Goal: Transaction & Acquisition: Purchase product/service

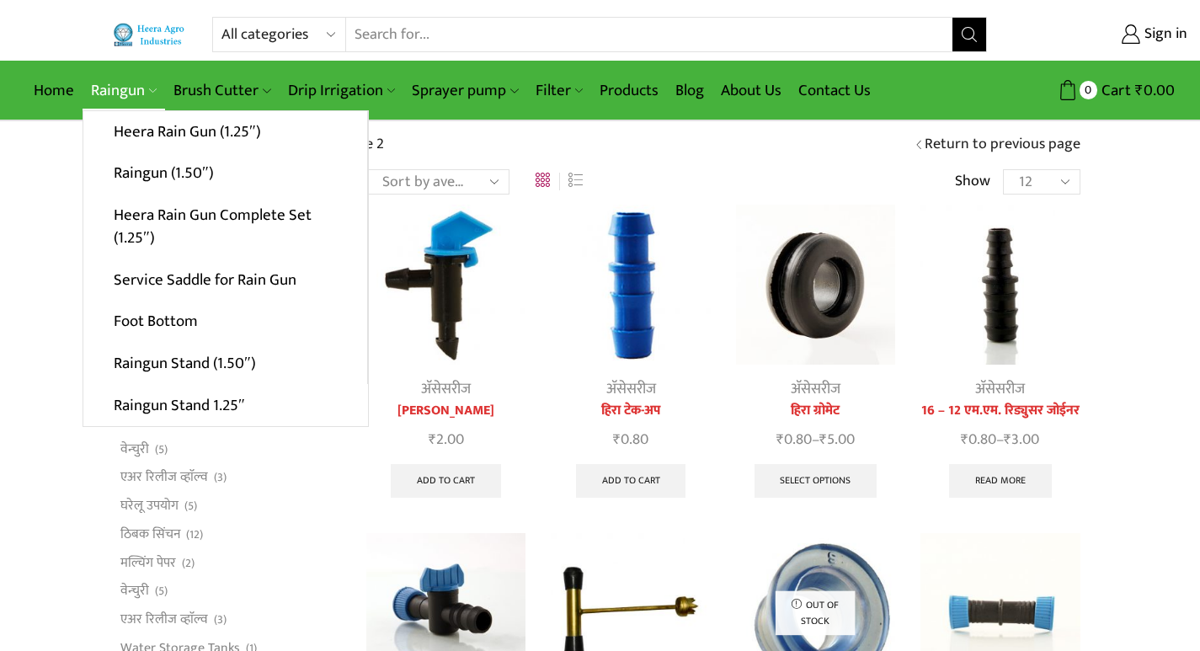
click at [125, 93] on link "Raingun" at bounding box center [124, 91] width 83 height 40
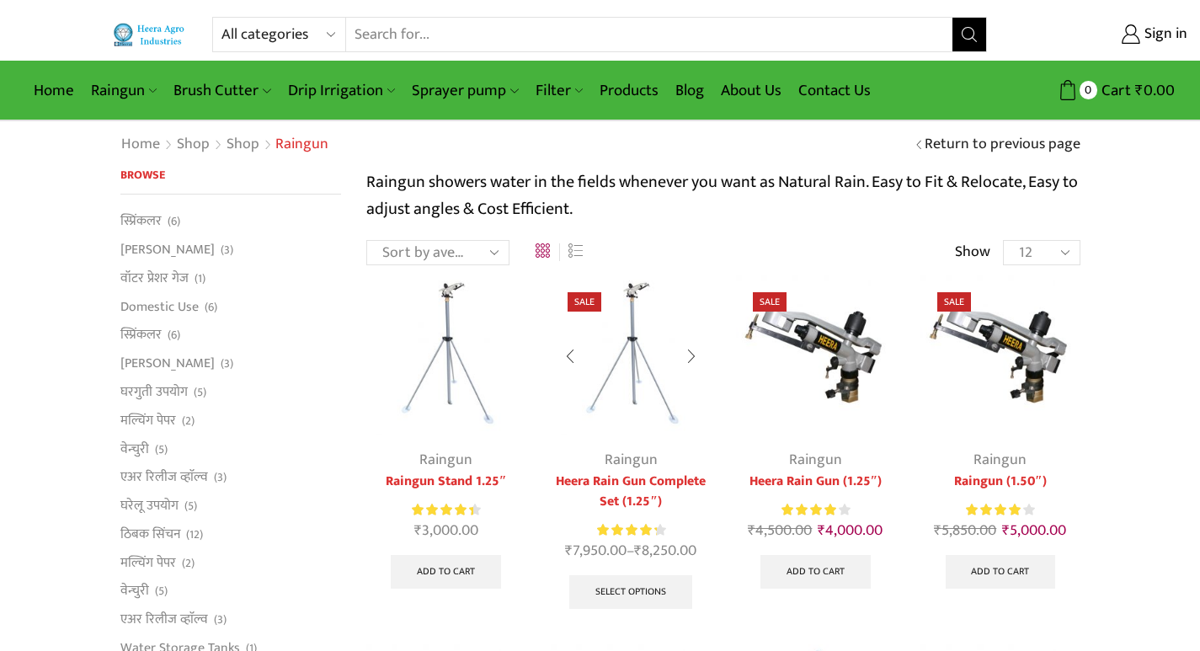
click at [684, 354] on div at bounding box center [691, 356] width 39 height 45
click at [687, 354] on div at bounding box center [691, 356] width 39 height 45
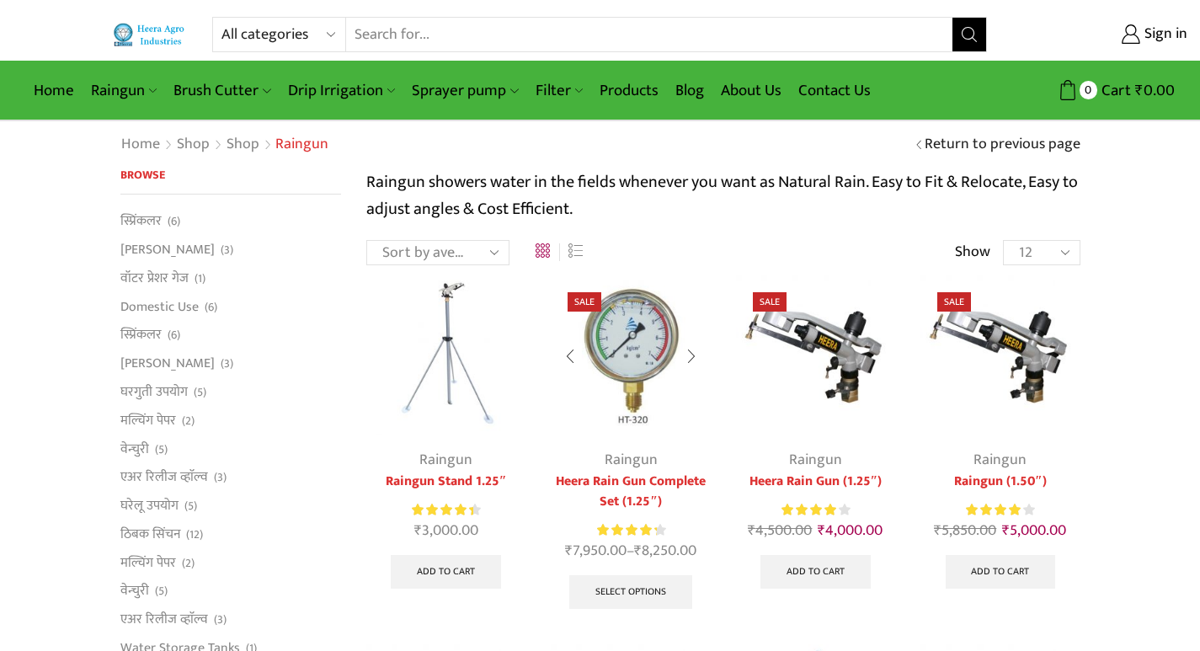
click at [694, 354] on div at bounding box center [691, 356] width 39 height 45
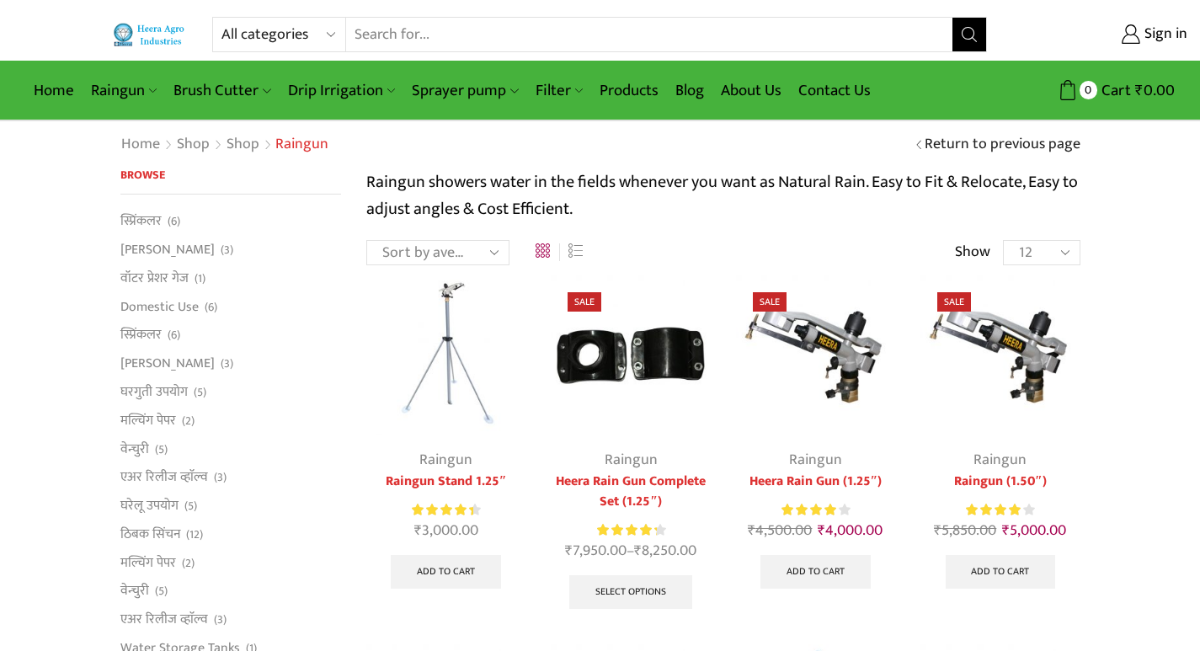
click at [694, 354] on div at bounding box center [691, 356] width 39 height 45
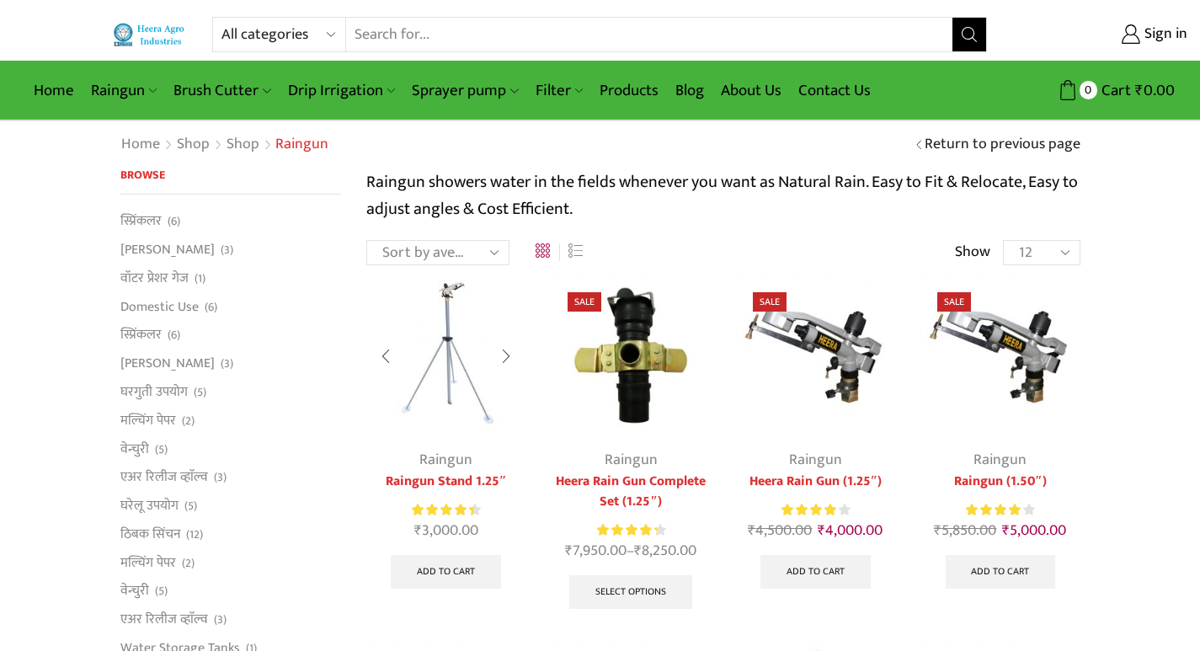
drag, startPoint x: 649, startPoint y: 372, endPoint x: 463, endPoint y: 365, distance: 186.2
click at [463, 365] on img at bounding box center [445, 354] width 159 height 159
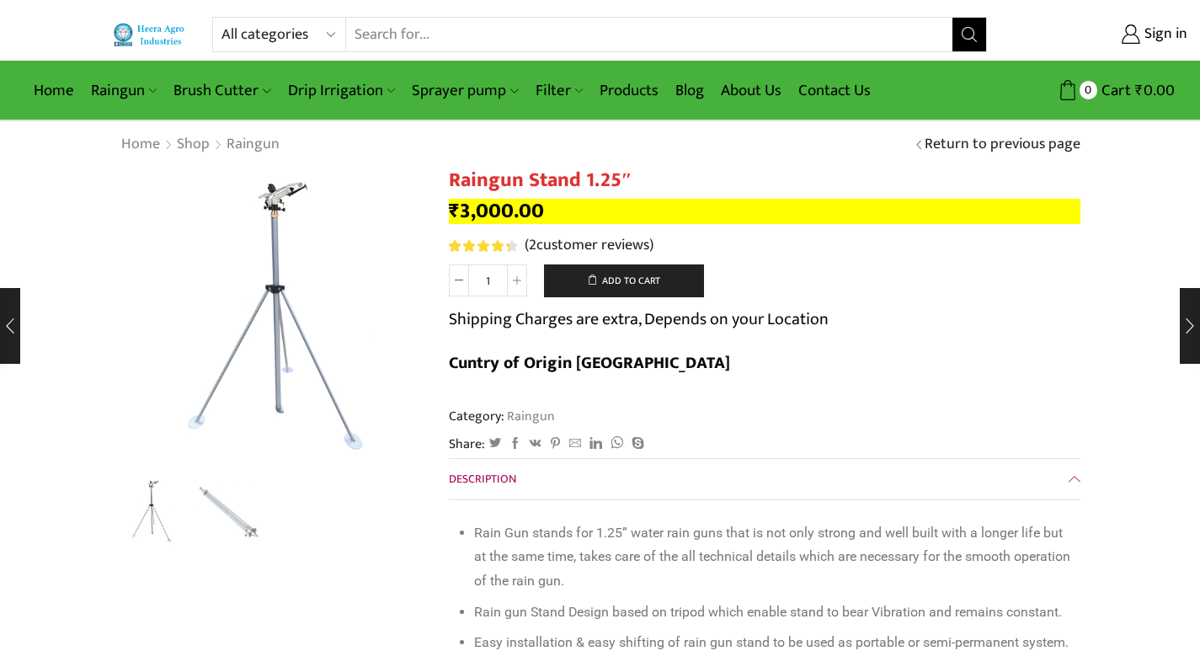
click at [402, 322] on div "Next slide" at bounding box center [407, 324] width 42 height 42
